Goal: Information Seeking & Learning: Compare options

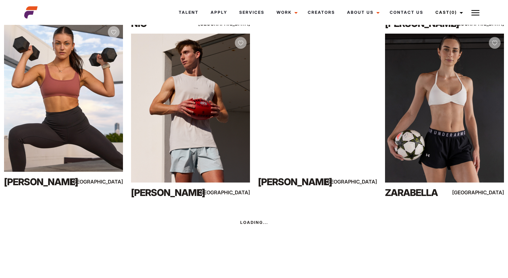
scroll to position [467, 0]
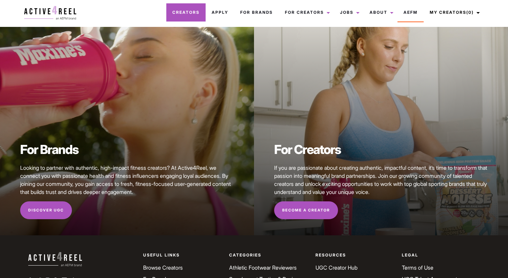
click at [195, 13] on link "Creators" at bounding box center [185, 12] width 39 height 18
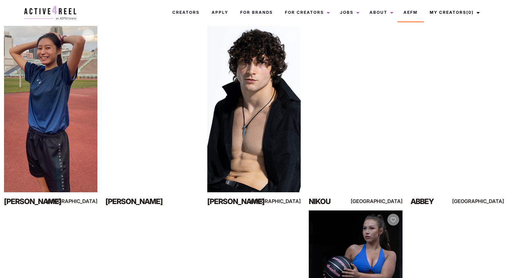
scroll to position [108, 0]
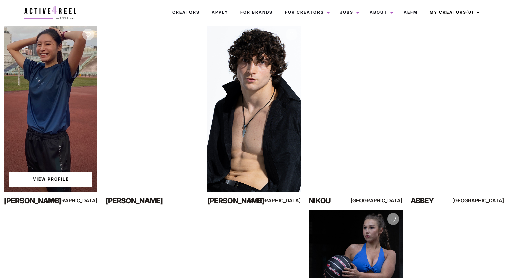
click at [70, 182] on link "View Profile" at bounding box center [50, 179] width 83 height 15
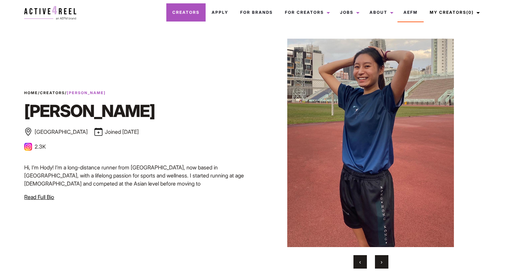
click at [192, 16] on link "Creators" at bounding box center [185, 12] width 39 height 18
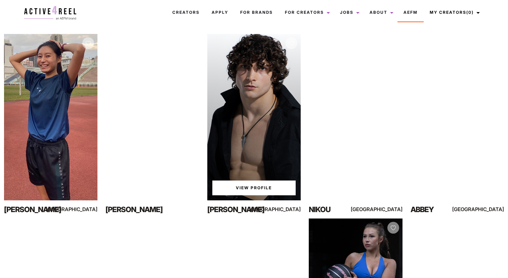
scroll to position [104, 0]
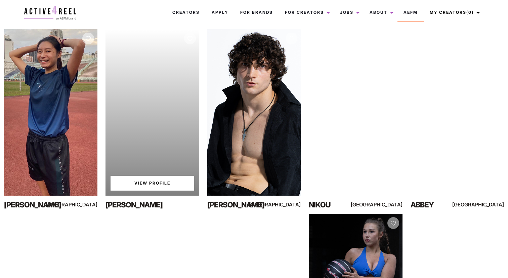
click at [162, 184] on link "View Profile" at bounding box center [152, 183] width 83 height 15
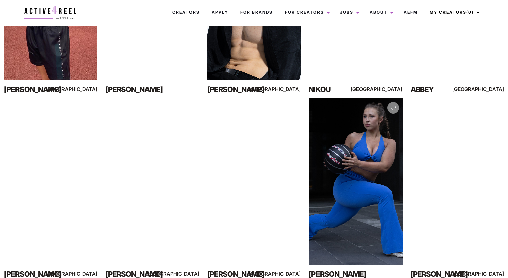
scroll to position [0, 0]
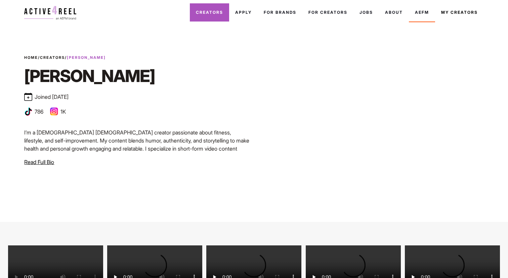
click at [214, 19] on link "Creators" at bounding box center [209, 12] width 39 height 18
